Goal: Navigation & Orientation: Find specific page/section

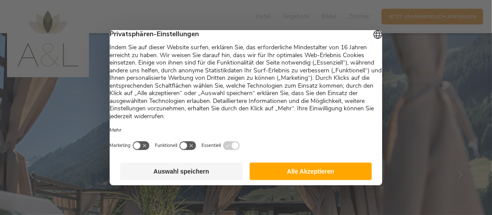
click at [322, 176] on button "Alle Akzeptieren" at bounding box center [311, 171] width 123 height 17
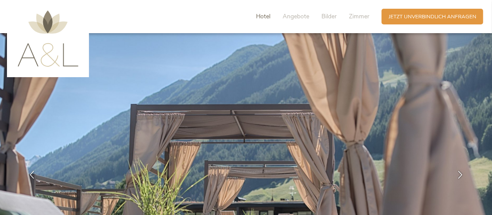
click at [264, 16] on span "Hotel" at bounding box center [263, 16] width 14 height 8
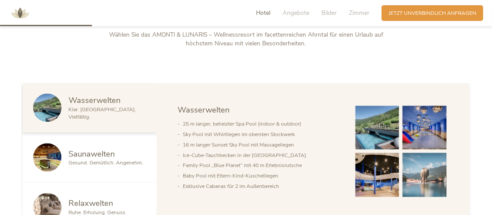
scroll to position [435, 0]
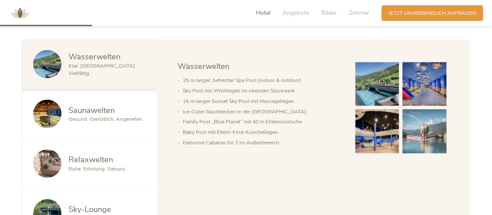
click at [106, 117] on span "Gesund. Gemütlich. Angenehm." at bounding box center [106, 119] width 75 height 7
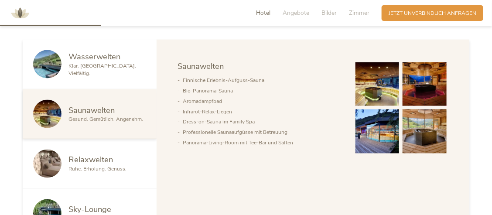
scroll to position [478, 0]
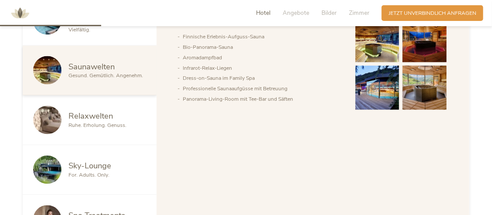
click at [96, 118] on span "Relaxwelten" at bounding box center [91, 116] width 45 height 11
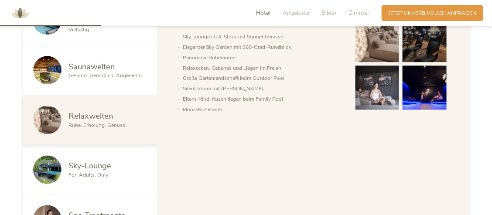
scroll to position [522, 0]
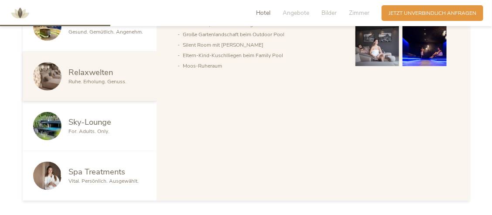
click at [104, 128] on span "For. Adults. Only." at bounding box center [89, 131] width 41 height 7
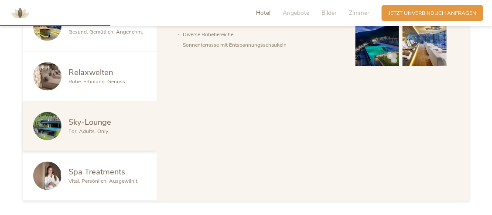
scroll to position [565, 0]
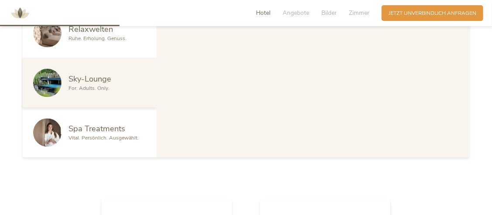
click at [125, 138] on span "Vital. Persönlich. Ausgewählt." at bounding box center [104, 137] width 70 height 7
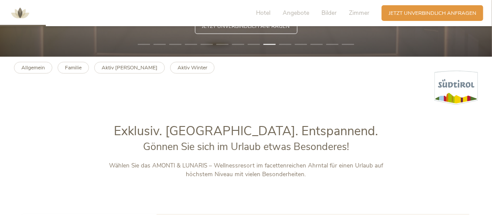
scroll to position [216, 0]
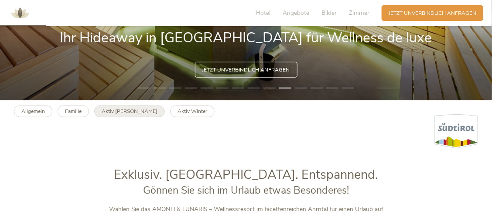
click at [110, 113] on b "Aktiv [PERSON_NAME]" at bounding box center [130, 111] width 56 height 7
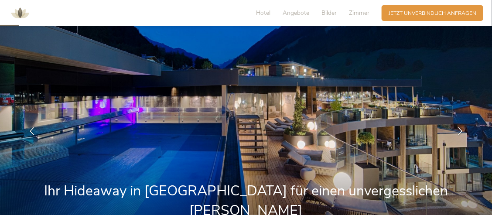
scroll to position [87, 0]
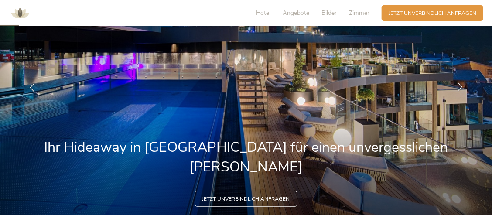
click at [459, 89] on icon at bounding box center [460, 87] width 8 height 8
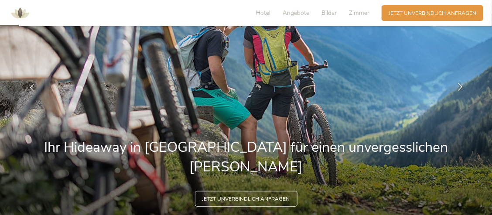
click at [461, 87] on icon at bounding box center [460, 87] width 8 height 8
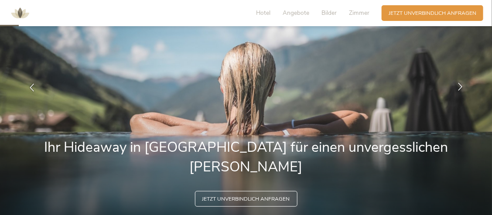
click at [461, 87] on icon at bounding box center [460, 87] width 8 height 8
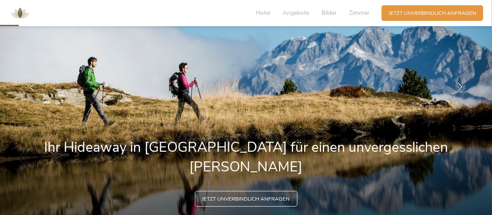
click at [461, 87] on icon at bounding box center [460, 87] width 8 height 8
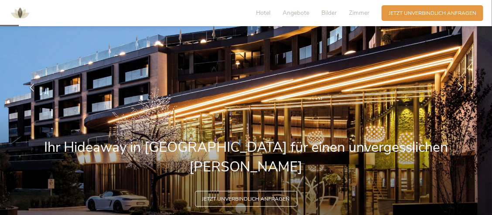
click at [461, 87] on icon at bounding box center [460, 87] width 8 height 8
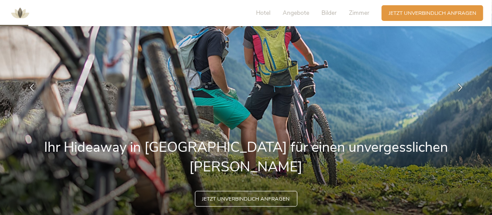
scroll to position [0, 0]
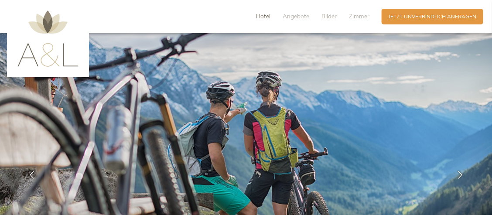
click at [262, 17] on span "Hotel" at bounding box center [263, 16] width 14 height 8
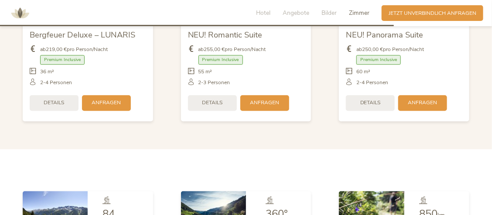
scroll to position [1787, 0]
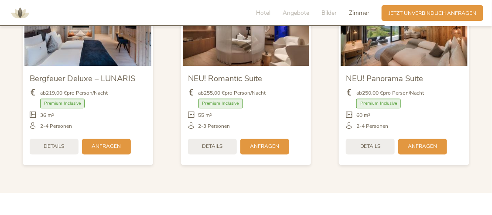
click at [354, 13] on span "Zimmer" at bounding box center [359, 13] width 21 height 8
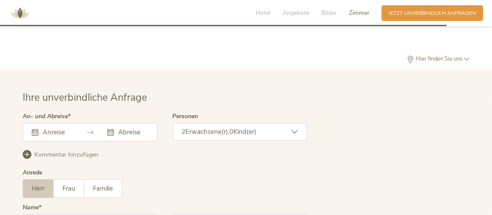
scroll to position [2162, 0]
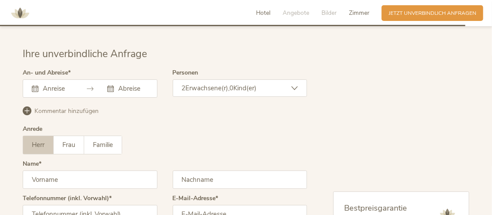
click at [261, 12] on span "Hotel" at bounding box center [263, 13] width 14 height 8
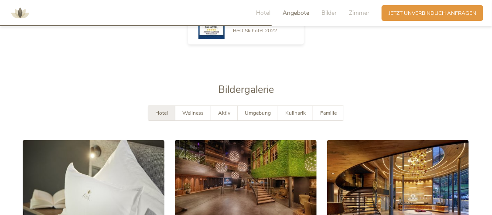
scroll to position [1307, 0]
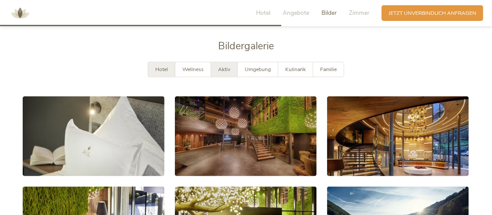
click at [221, 66] on span "Aktiv" at bounding box center [224, 69] width 12 height 7
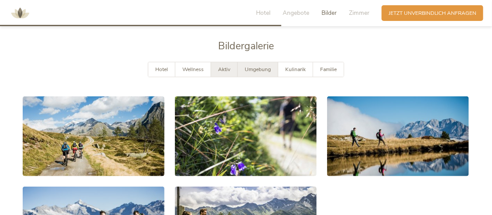
click at [252, 66] on span "Umgebung" at bounding box center [258, 69] width 26 height 7
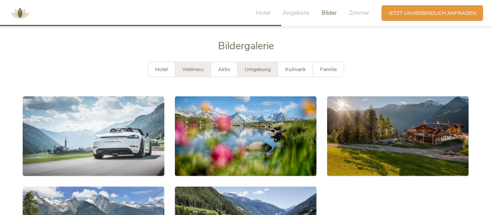
click at [186, 66] on span "Wellness" at bounding box center [192, 69] width 21 height 7
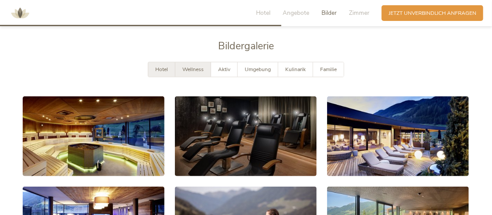
click at [160, 66] on span "Hotel" at bounding box center [161, 69] width 13 height 7
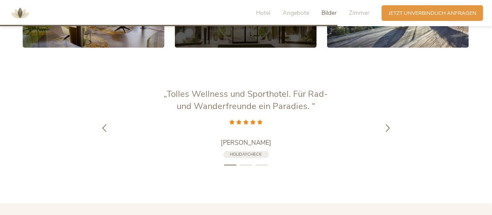
scroll to position [1569, 0]
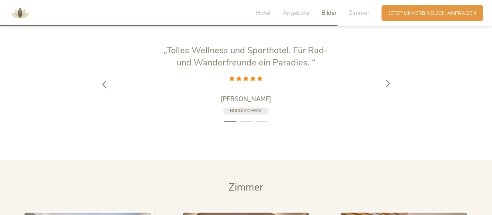
click at [384, 80] on icon at bounding box center [388, 84] width 8 height 8
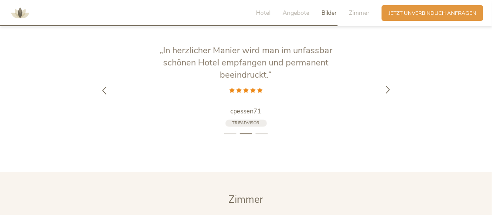
click at [382, 80] on div at bounding box center [388, 91] width 22 height 22
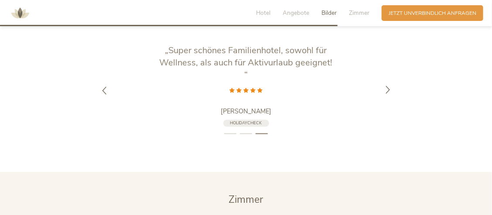
click at [382, 80] on div at bounding box center [388, 91] width 22 height 22
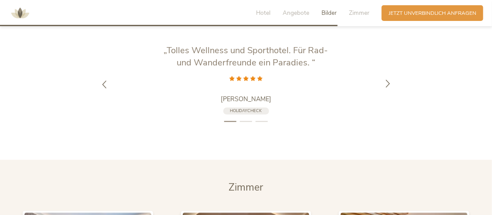
click at [382, 74] on div at bounding box center [388, 85] width 22 height 22
